Goal: Navigation & Orientation: Find specific page/section

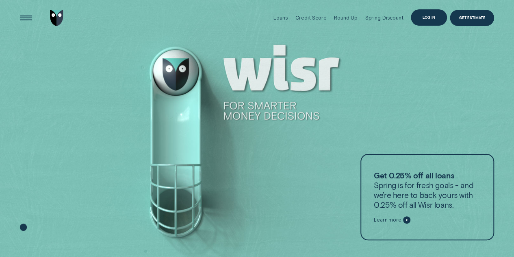
click at [431, 16] on div "Log in" at bounding box center [429, 17] width 13 height 3
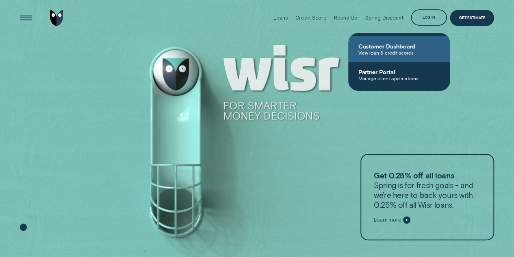
click at [394, 52] on span "View loan & credit scores" at bounding box center [399, 53] width 82 height 6
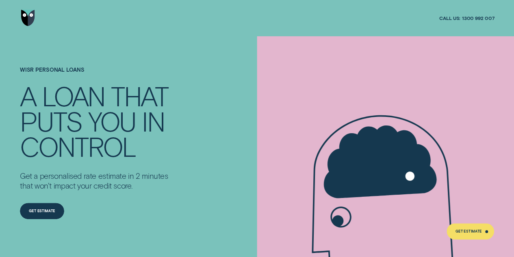
click at [28, 15] on img "Go to home page" at bounding box center [27, 18] width 13 height 16
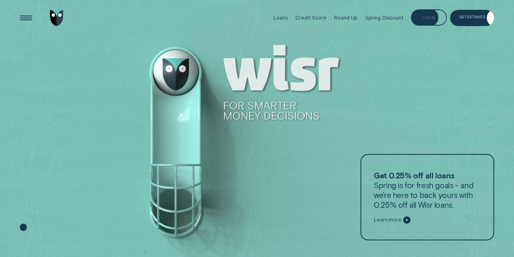
click at [438, 13] on div "Log in" at bounding box center [429, 17] width 36 height 16
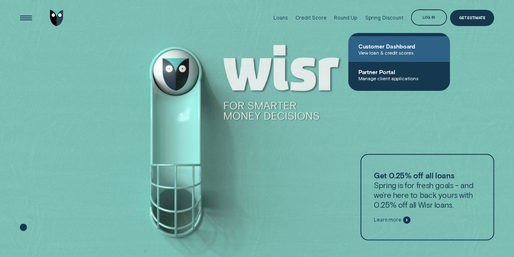
click at [388, 43] on span "Customer Dashboard" at bounding box center [399, 46] width 82 height 7
